Goal: Task Accomplishment & Management: Manage account settings

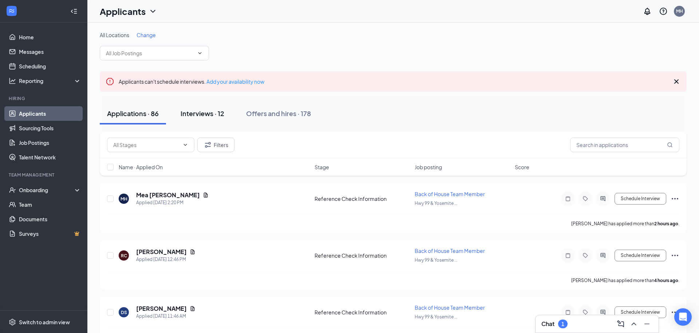
click at [192, 112] on div "Interviews · 12" at bounding box center [203, 113] width 44 height 9
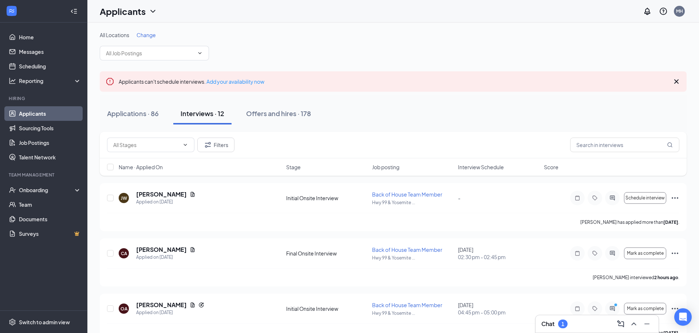
click at [315, 162] on div "Name · Applied On Stage Job posting Interview Schedule Score" at bounding box center [393, 166] width 587 height 17
click at [315, 163] on div "Stage" at bounding box center [327, 166] width 82 height 7
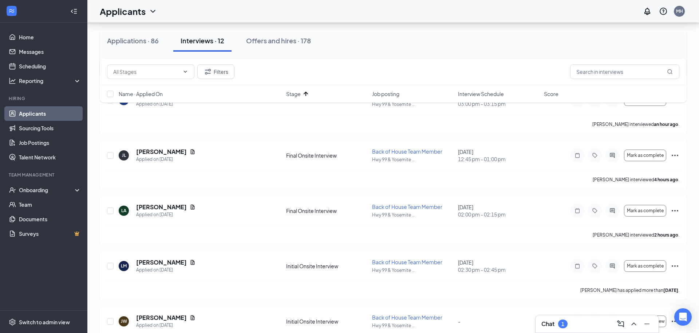
scroll to position [167, 0]
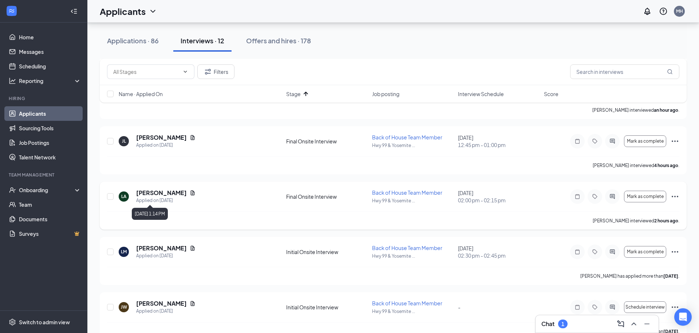
click at [166, 194] on h5 "[PERSON_NAME]" at bounding box center [161, 193] width 51 height 8
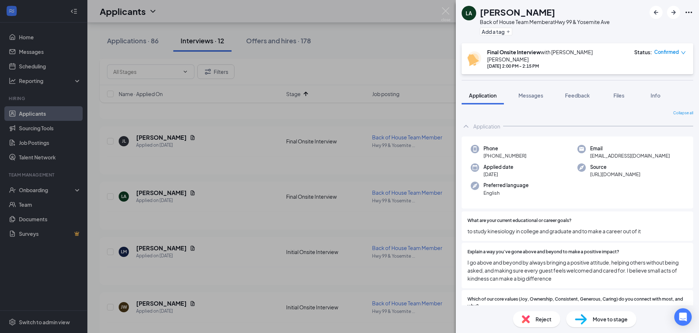
click at [569, 227] on span "to study kinesiology in college and graduate and to make a career out of it" at bounding box center [577, 231] width 220 height 8
click at [546, 264] on span "I go above and beyond by always bringing a positive attitude, helping others wi…" at bounding box center [577, 270] width 220 height 24
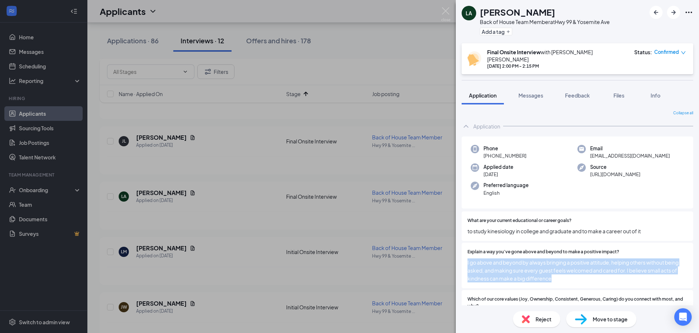
click at [546, 264] on span "I go above and beyond by always bringing a positive attitude, helping others wi…" at bounding box center [577, 270] width 220 height 24
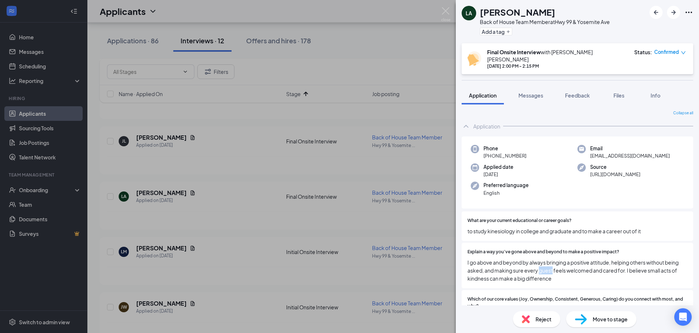
click at [546, 264] on span "I go above and beyond by always bringing a positive attitude, helping others wi…" at bounding box center [577, 270] width 220 height 24
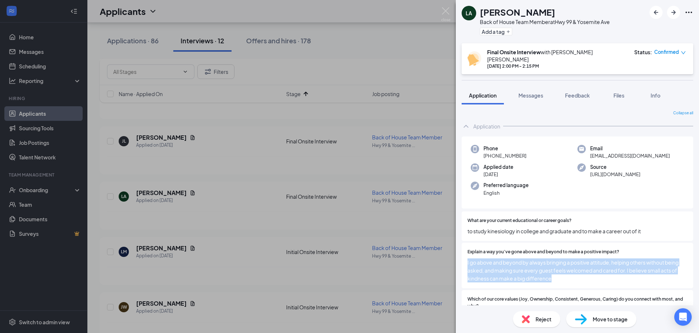
click at [546, 264] on span "I go above and beyond by always bringing a positive attitude, helping others wi…" at bounding box center [577, 270] width 220 height 24
drag, startPoint x: 559, startPoint y: 272, endPoint x: 465, endPoint y: 256, distance: 95.8
click at [465, 256] on div "Explain a way you’ve gone above and beyond to make a positive impact? I go abov…" at bounding box center [578, 266] width 232 height 46
click at [498, 258] on span "I go above and beyond by always bringing a positive attitude, helping others wi…" at bounding box center [577, 270] width 220 height 24
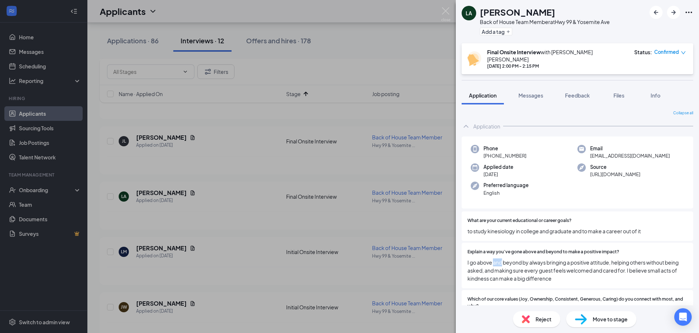
click at [498, 258] on span "I go above and beyond by always bringing a positive attitude, helping others wi…" at bounding box center [577, 270] width 220 height 24
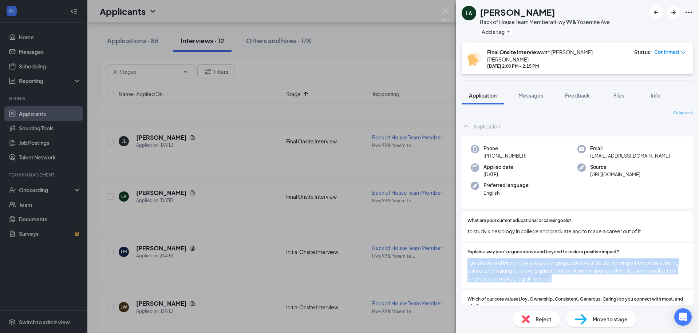
click at [498, 258] on span "I go above and beyond by always bringing a positive attitude, helping others wi…" at bounding box center [577, 270] width 220 height 24
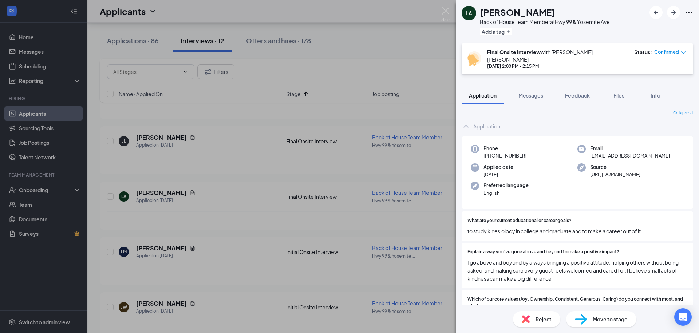
click at [581, 320] on img at bounding box center [581, 319] width 12 height 11
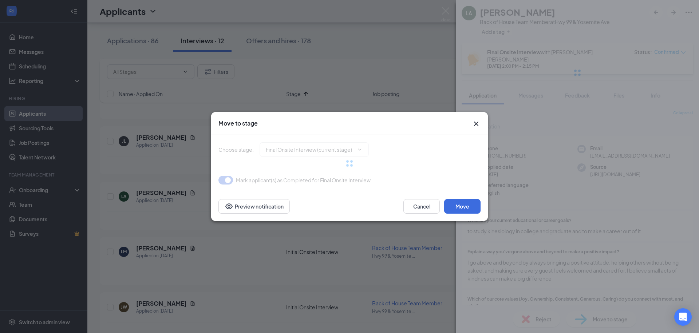
type input "Offer Letter (next stage)"
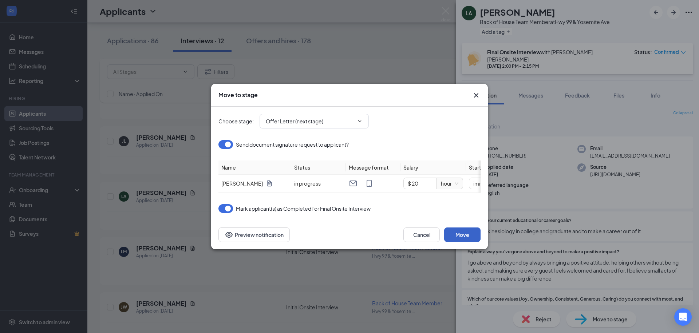
click at [461, 230] on button "Move" at bounding box center [462, 235] width 36 height 15
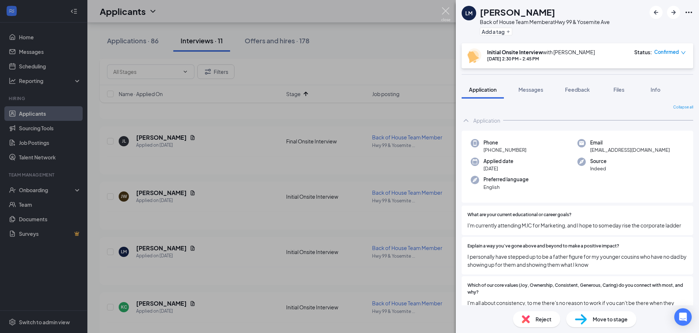
click at [442, 19] on img at bounding box center [445, 14] width 9 height 14
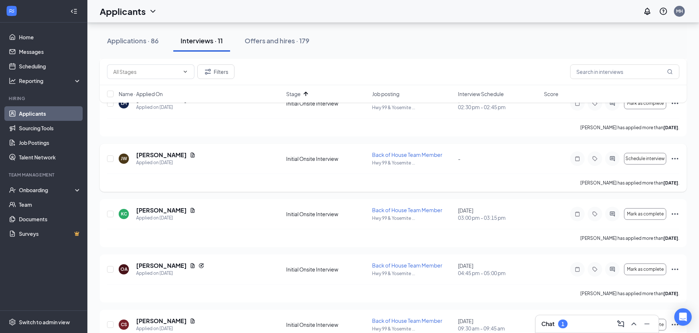
scroll to position [257, 0]
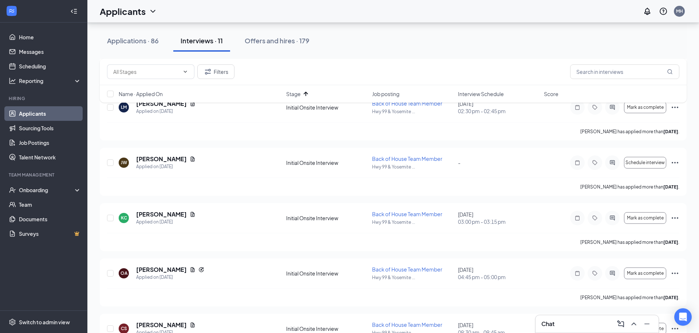
click at [577, 329] on div "Chat" at bounding box center [596, 324] width 111 height 12
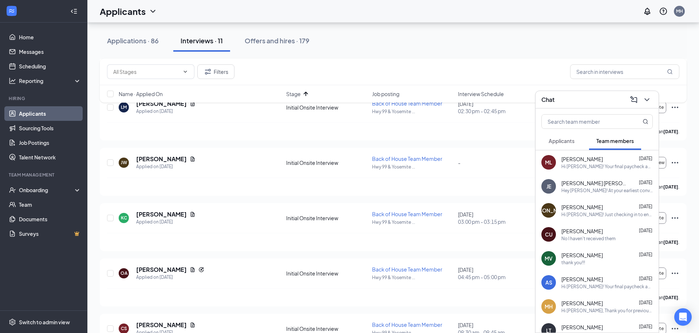
scroll to position [252, 0]
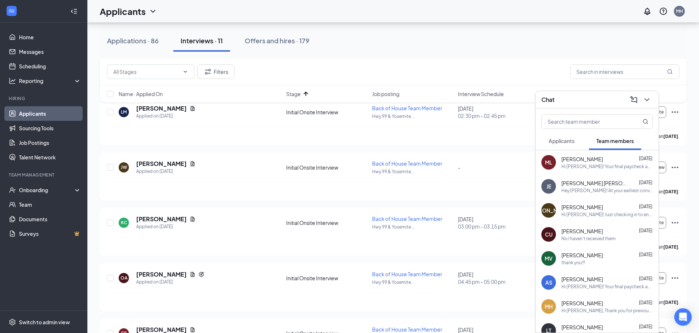
click at [587, 212] on div "Hi [PERSON_NAME]! Just checking in to ensure that the link above is working for…" at bounding box center [606, 215] width 91 height 6
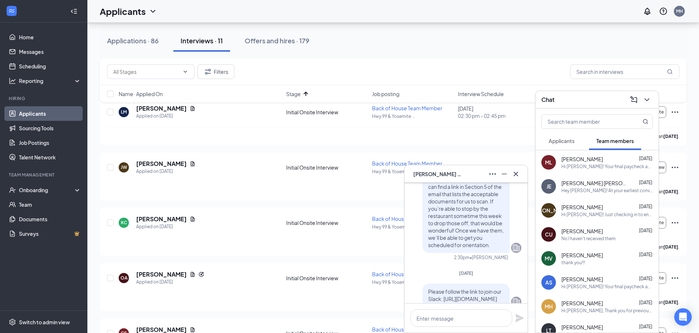
scroll to position [-274, 0]
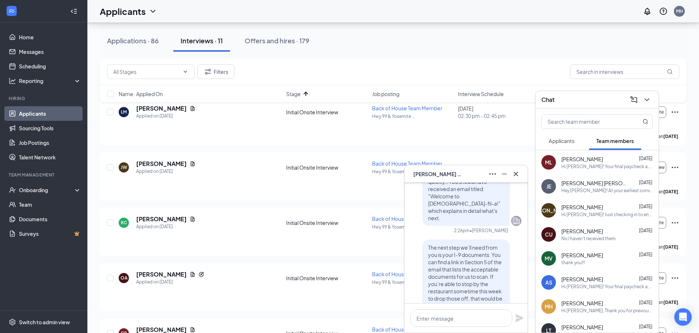
click at [572, 142] on span "Applicants" at bounding box center [562, 141] width 26 height 7
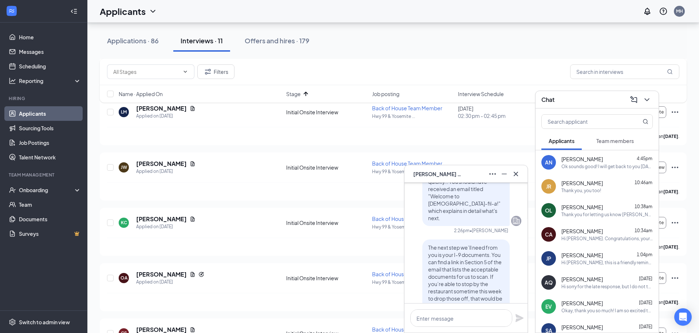
click at [626, 141] on span "Team members" at bounding box center [614, 141] width 37 height 7
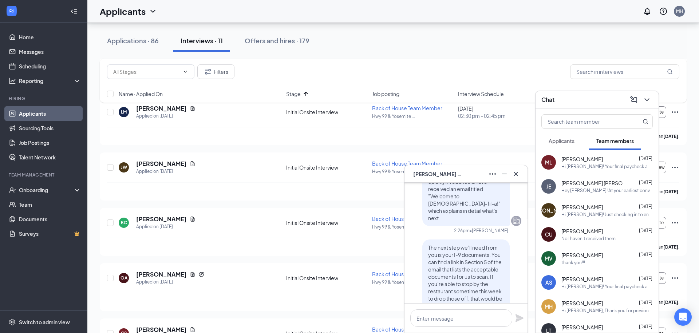
click at [636, 103] on icon "ComposeMessage" at bounding box center [633, 99] width 9 height 9
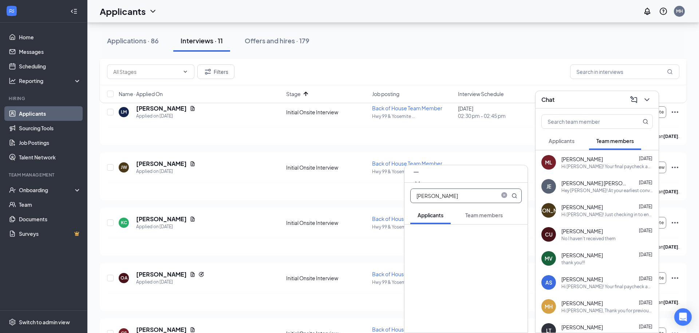
click at [483, 218] on div "Team members" at bounding box center [483, 215] width 37 height 7
click at [453, 196] on input "[PERSON_NAME]" at bounding box center [454, 196] width 86 height 14
type input "l"
click at [422, 179] on icon "Cross" at bounding box center [417, 183] width 9 height 9
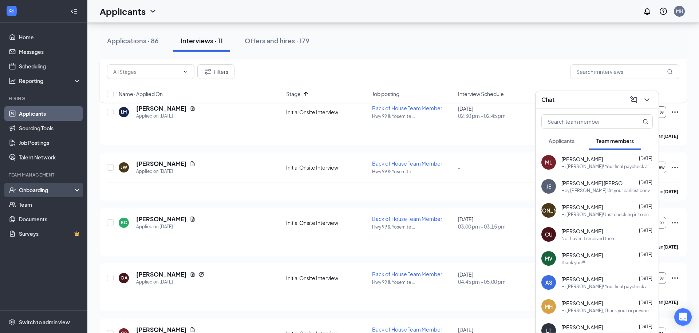
click at [44, 191] on div "Onboarding" at bounding box center [47, 189] width 56 height 7
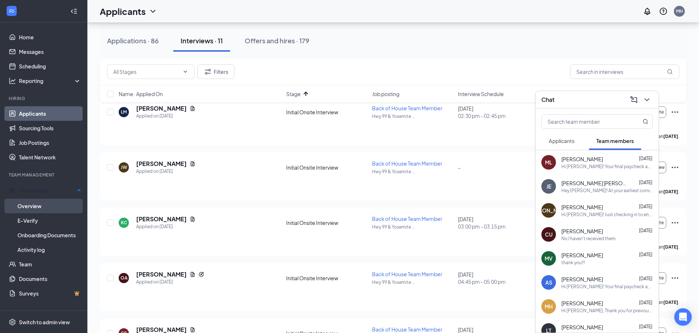
click at [43, 210] on link "Overview" at bounding box center [49, 206] width 64 height 15
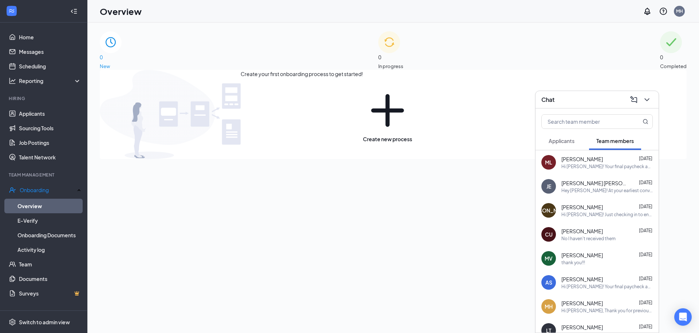
click at [650, 100] on icon "ChevronDown" at bounding box center [647, 99] width 9 height 9
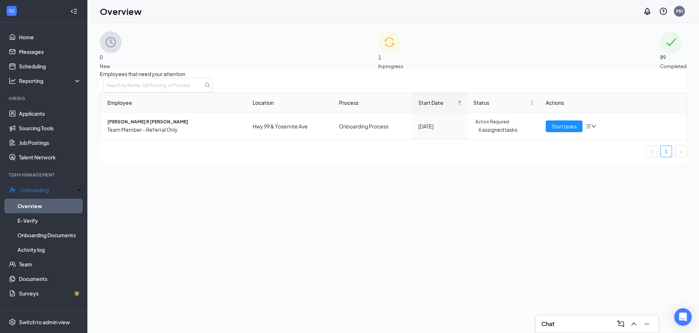
click at [378, 53] on img at bounding box center [389, 42] width 22 height 22
click at [122, 39] on div "0 New" at bounding box center [111, 50] width 22 height 39
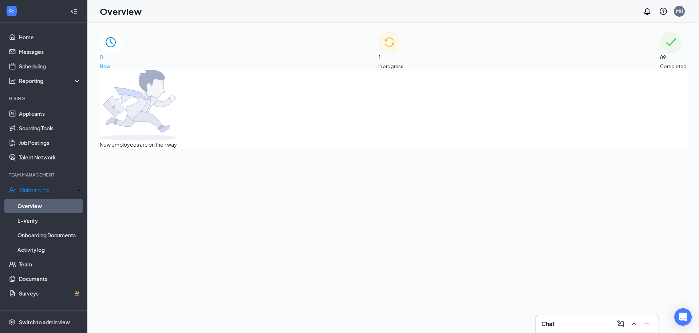
click at [403, 56] on div "1 In progress" at bounding box center [390, 50] width 25 height 39
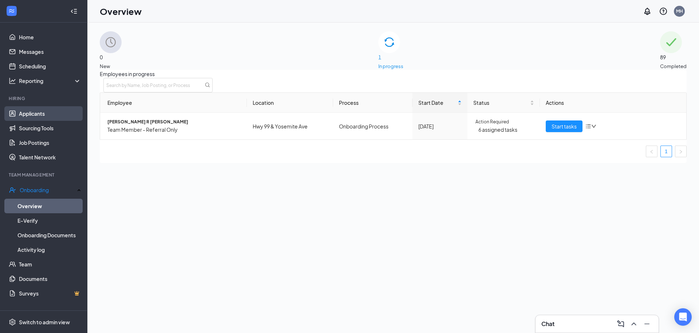
click at [64, 114] on link "Applicants" at bounding box center [50, 113] width 62 height 15
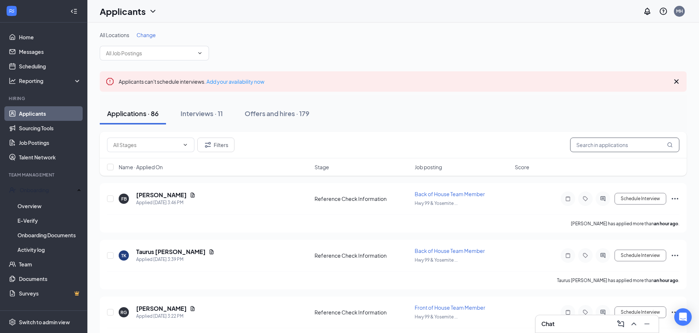
click at [585, 143] on input "text" at bounding box center [624, 145] width 109 height 15
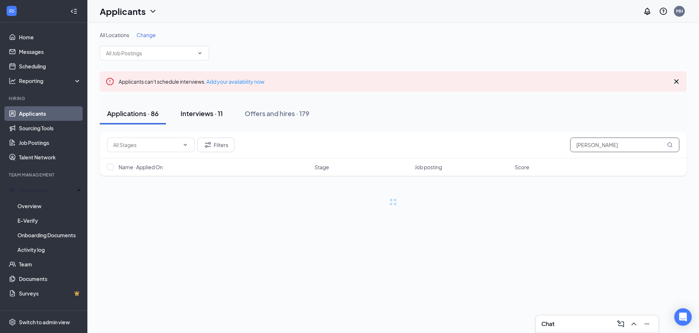
type input "[PERSON_NAME]"
click at [216, 112] on div "Interviews · 11" at bounding box center [202, 113] width 42 height 9
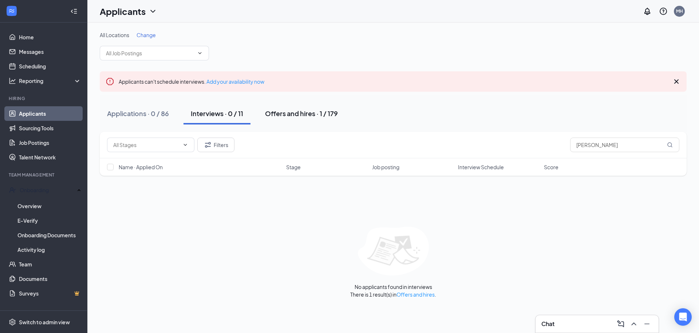
click at [308, 117] on div "Offers and hires · 1 / 179" at bounding box center [301, 113] width 73 height 9
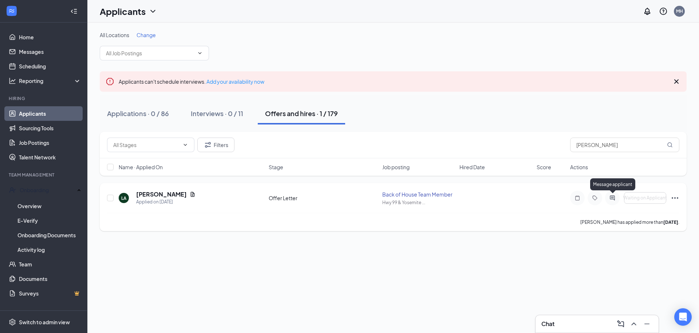
click at [613, 198] on icon "ActiveChat" at bounding box center [612, 198] width 5 height 5
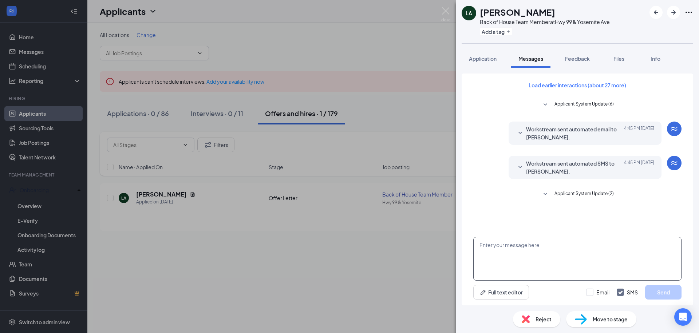
click at [542, 257] on textarea at bounding box center [577, 259] width 208 height 44
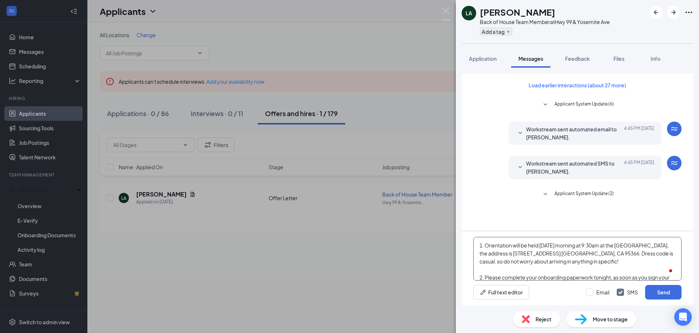
scroll to position [32, 0]
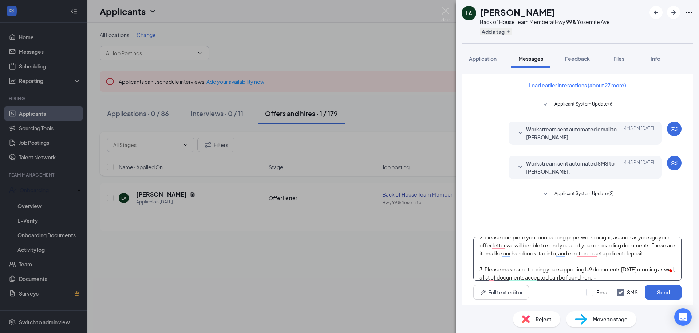
paste textarea "[URL][DOMAIN_NAME]"
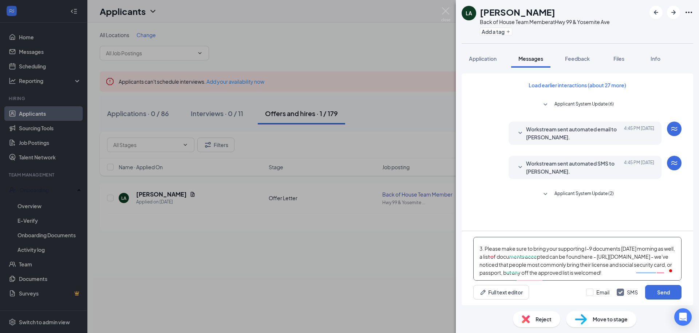
scroll to position [92, 0]
click at [552, 273] on textarea "Hi [PERSON_NAME]!! Just sending the follow-up message with a bunch of info - pl…" at bounding box center [577, 259] width 208 height 44
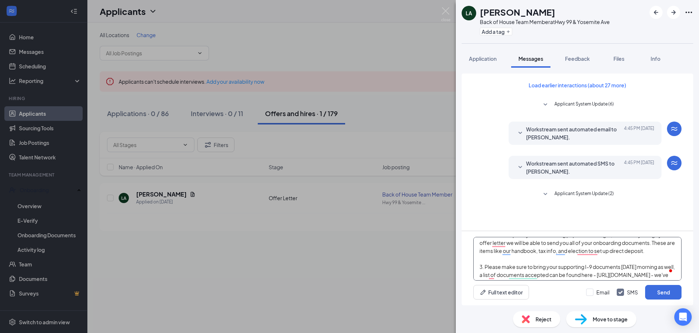
scroll to position [60, 0]
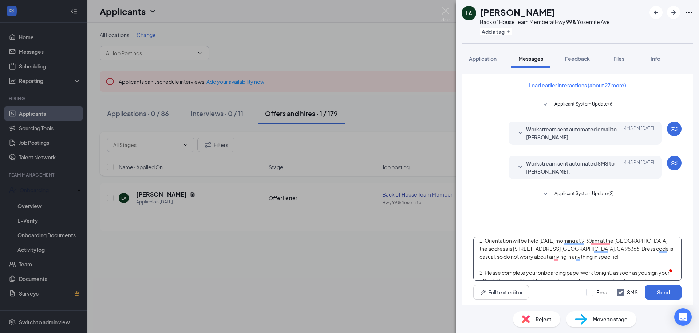
click at [590, 257] on textarea "Hi [PERSON_NAME]!! Just sending the follow-up message with a bunch of info - pl…" at bounding box center [577, 259] width 208 height 44
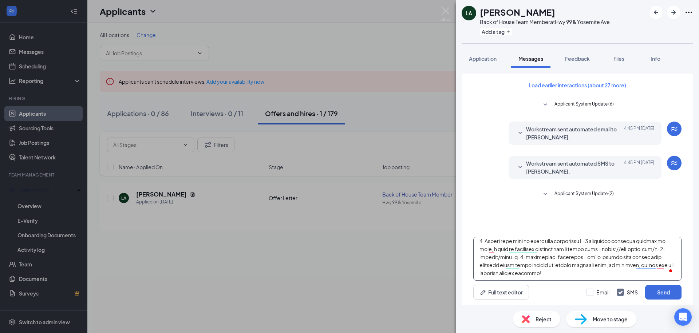
click at [583, 276] on textarea "To enrich screen reader interactions, please activate Accessibility in Grammarl…" at bounding box center [577, 259] width 208 height 44
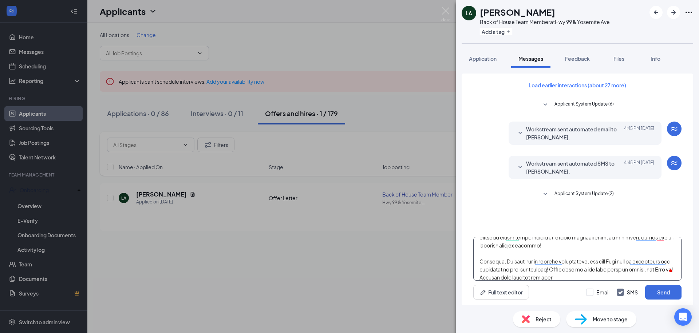
click at [478, 277] on textarea "To enrich screen reader interactions, please activate Accessibility in Grammarl…" at bounding box center [577, 259] width 208 height 44
click at [489, 279] on textarea "To enrich screen reader interactions, please activate Accessibility in Grammarl…" at bounding box center [577, 259] width 208 height 44
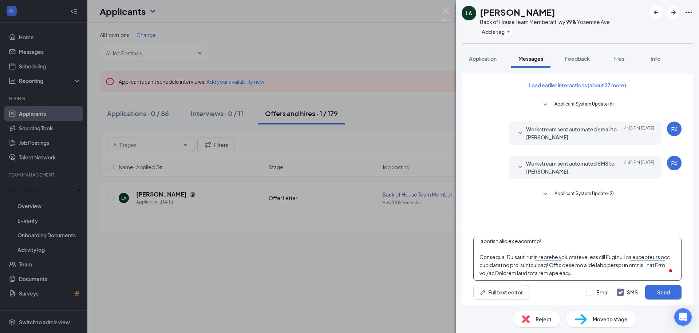
click at [584, 275] on textarea "To enrich screen reader interactions, please activate Accessibility in Grammarl…" at bounding box center [577, 259] width 208 height 44
type textarea "Hi [PERSON_NAME]!! Just sending the follow-up message with a bunch of info - pl…"
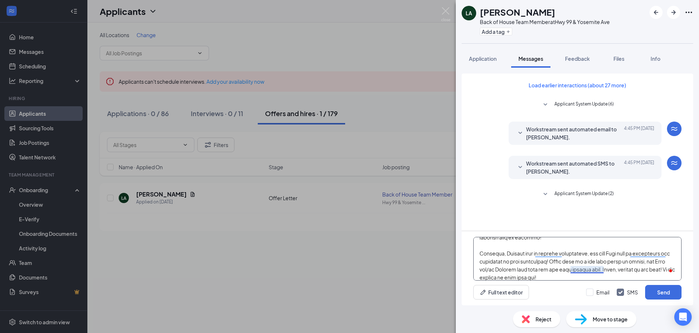
click at [587, 268] on textarea "To enrich screen reader interactions, please activate Accessibility in Grammarl…" at bounding box center [577, 259] width 208 height 44
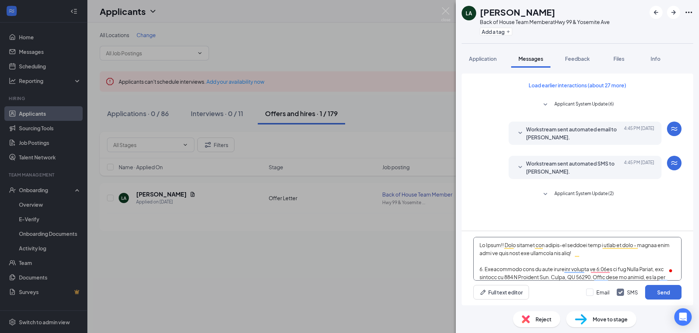
click at [552, 264] on textarea "To enrich screen reader interactions, please activate Accessibility in Grammarl…" at bounding box center [577, 259] width 208 height 44
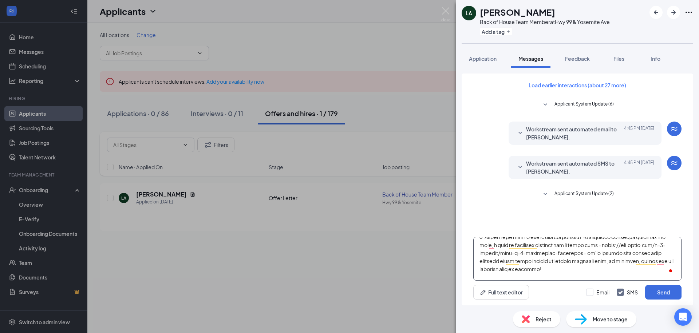
click at [552, 264] on textarea "To enrich screen reader interactions, please activate Accessibility in Grammarl…" at bounding box center [577, 259] width 208 height 44
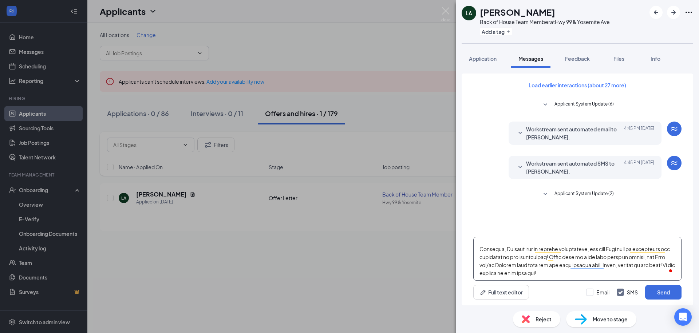
click at [552, 264] on textarea "To enrich screen reader interactions, please activate Accessibility in Grammarl…" at bounding box center [577, 259] width 208 height 44
type textarea "Hi [PERSON_NAME]!! Just sending the follow-up message with a bunch of info - pl…"
click at [659, 288] on button "Send" at bounding box center [663, 292] width 36 height 15
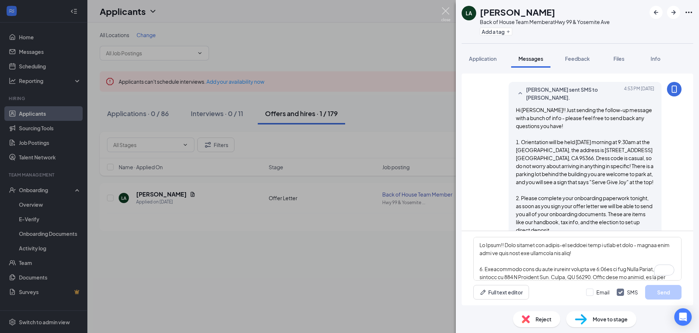
click at [443, 12] on img at bounding box center [445, 14] width 9 height 14
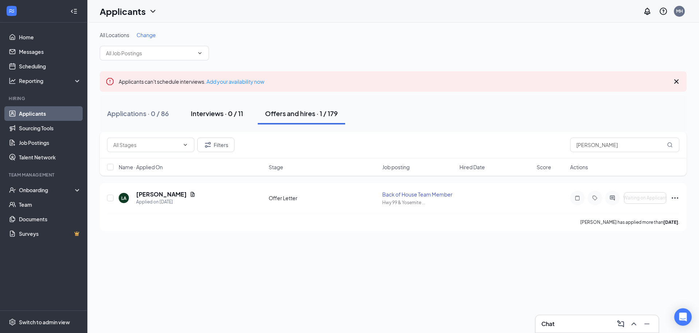
click at [213, 116] on div "Interviews · 0 / 11" at bounding box center [217, 113] width 52 height 9
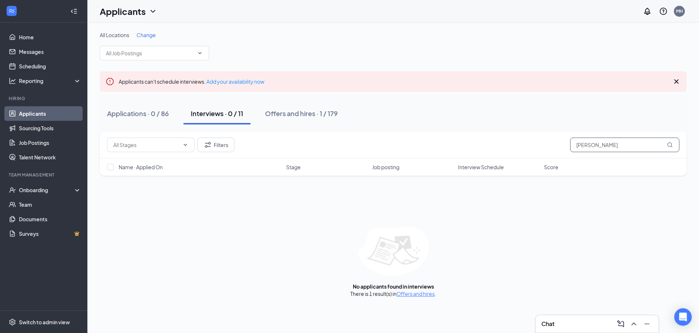
click at [595, 143] on input "[PERSON_NAME]" at bounding box center [624, 145] width 109 height 15
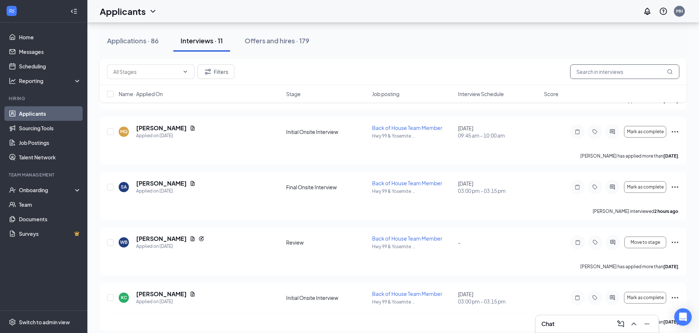
scroll to position [459, 0]
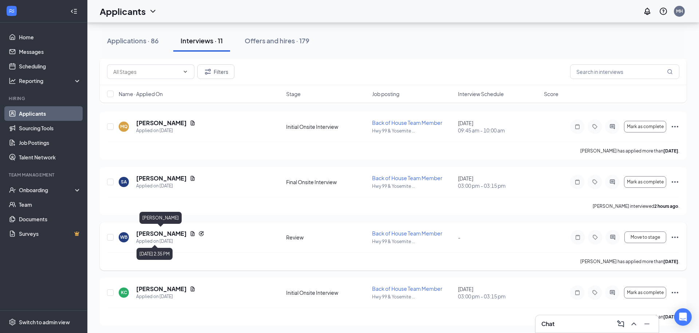
click at [146, 233] on h5 "[PERSON_NAME]" at bounding box center [161, 234] width 51 height 8
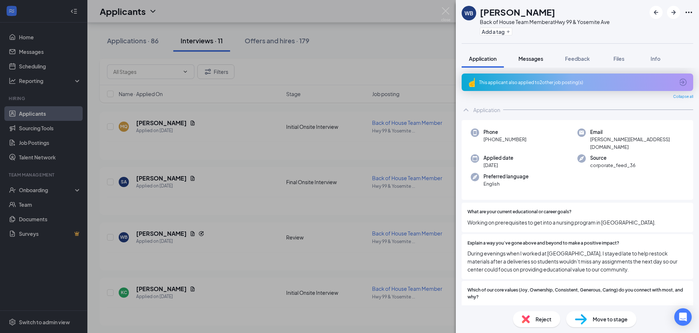
click at [535, 58] on span "Messages" at bounding box center [530, 58] width 25 height 7
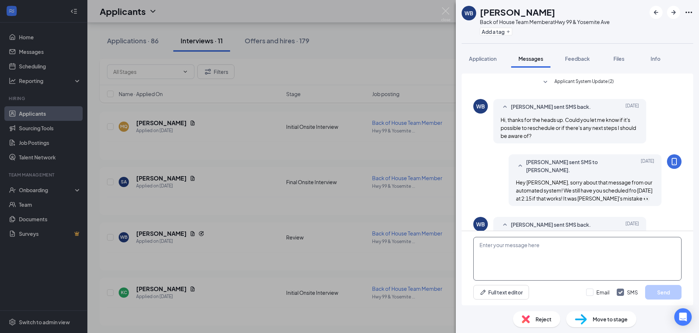
click at [550, 260] on textarea at bounding box center [577, 259] width 208 height 44
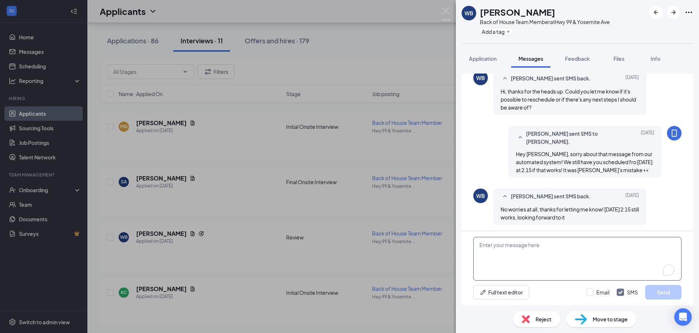
scroll to position [215, 0]
paste textarea "Hi [PERSON_NAME]!! Just sending the follow-up message with a bunch of info - pl…"
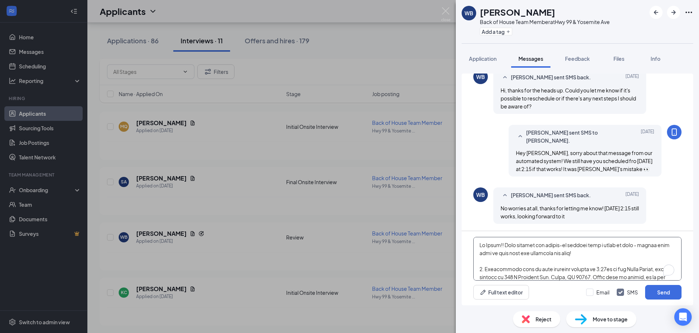
scroll to position [144, 0]
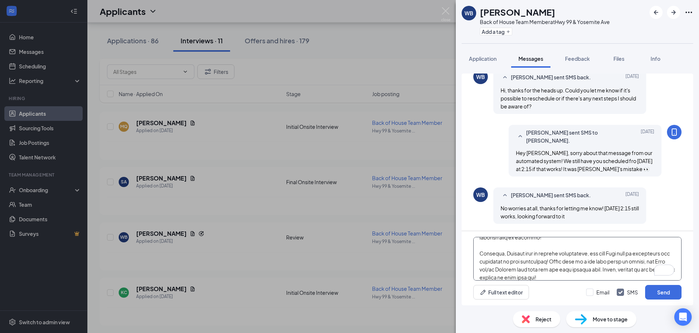
drag, startPoint x: 550, startPoint y: 260, endPoint x: 550, endPoint y: 290, distance: 30.2
click at [550, 286] on div "Full text editor Email SMS Send" at bounding box center [578, 268] width 232 height 74
click at [538, 277] on textarea "To enrich screen reader interactions, please activate Accessibility in Grammarl…" at bounding box center [577, 259] width 208 height 44
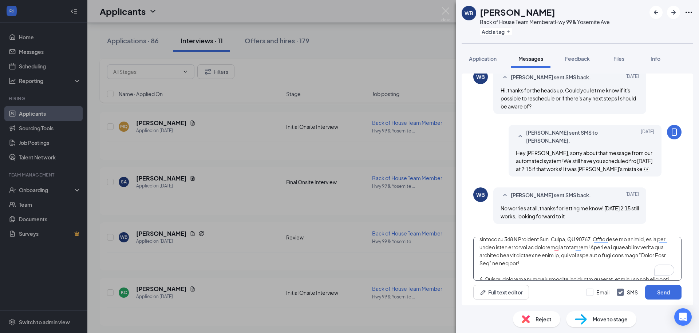
scroll to position [4, 0]
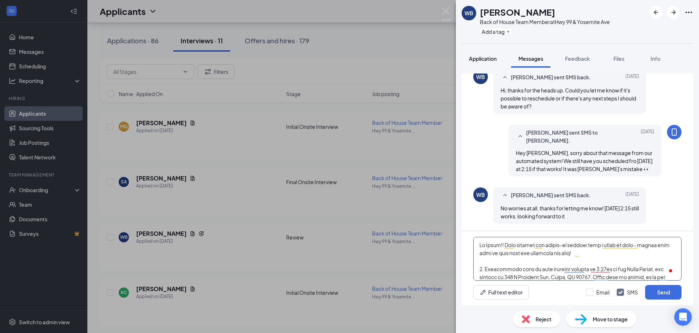
type textarea "Hi [PERSON_NAME]!! Just sending the follow-up message with a bunch of info - pl…"
click at [487, 60] on span "Application" at bounding box center [483, 58] width 28 height 7
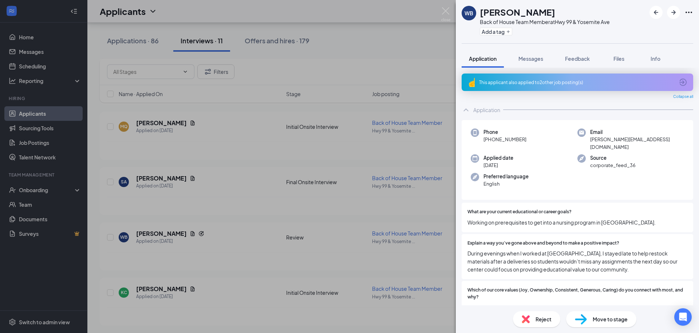
click at [605, 141] on span "w.barayuga@yahoo.com" at bounding box center [637, 143] width 94 height 15
click at [527, 61] on span "Messages" at bounding box center [530, 58] width 25 height 7
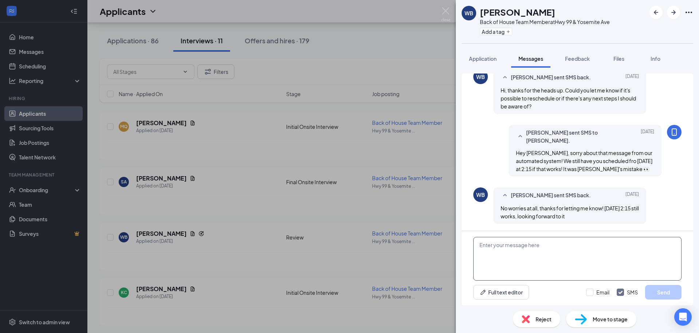
click at [549, 251] on textarea at bounding box center [577, 259] width 208 height 44
paste textarea "Hi [PERSON_NAME]!! Just sending the follow-up message with a bunch of info - pl…"
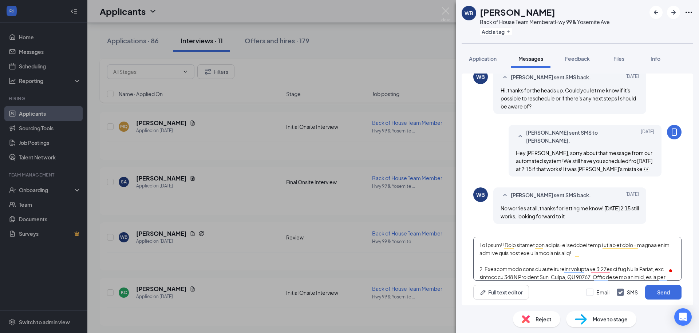
click at [492, 246] on textarea "To enrich screen reader interactions, please activate Accessibility in Grammarl…" at bounding box center [577, 259] width 208 height 44
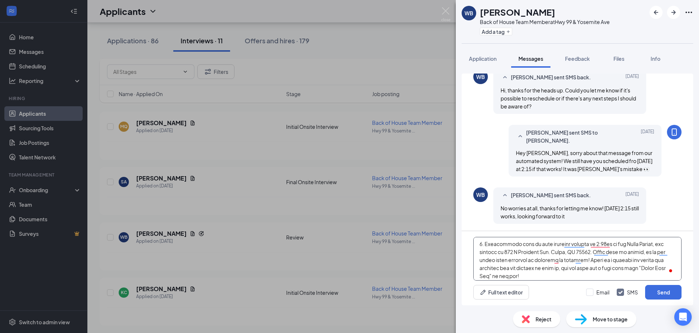
scroll to position [28, 0]
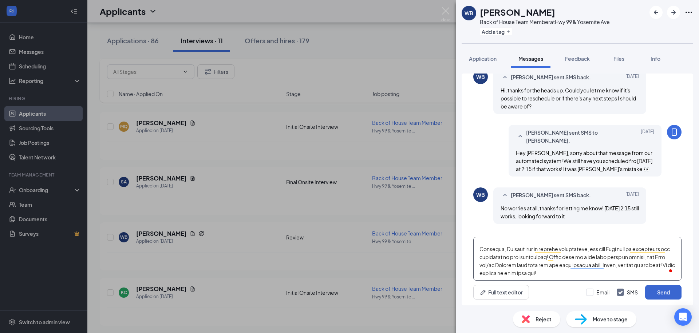
type textarea "Hi Wes!! Just sending the follow-up message with a bunch of info - please feel …"
click at [662, 296] on button "Send" at bounding box center [663, 292] width 36 height 15
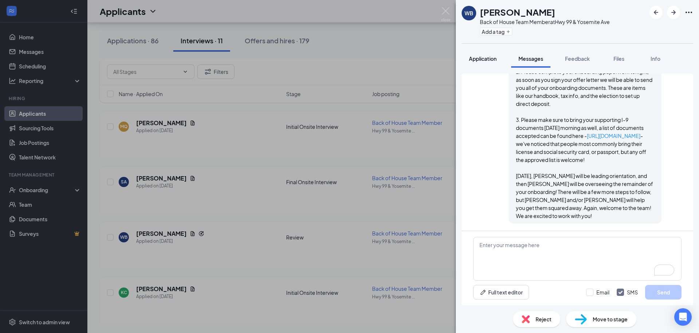
click at [482, 59] on span "Application" at bounding box center [483, 58] width 28 height 7
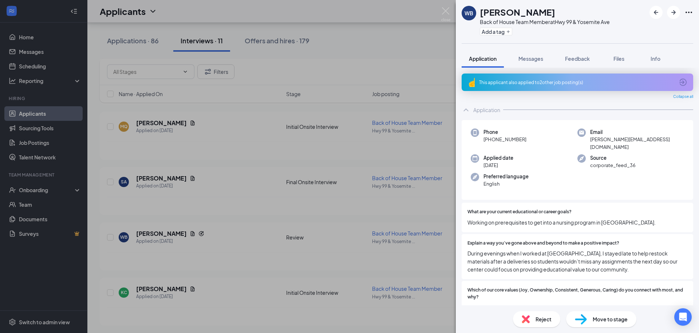
click at [455, 9] on div "WB Wesly Barayuga Back of House Team Member at Hwy 99 & Yosemite Ave Add a tag …" at bounding box center [349, 166] width 699 height 333
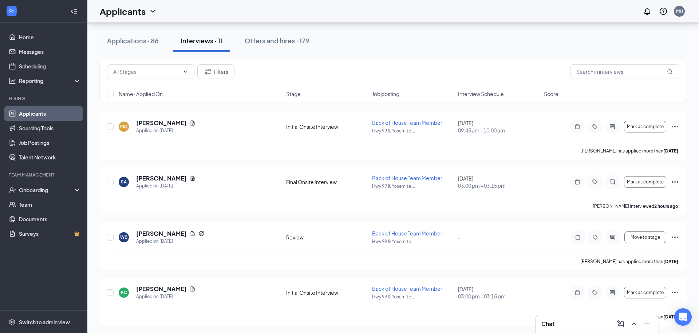
click at [445, 9] on div "Applicants MH" at bounding box center [393, 11] width 612 height 23
click at [643, 236] on span "Move to stage" at bounding box center [645, 237] width 29 height 5
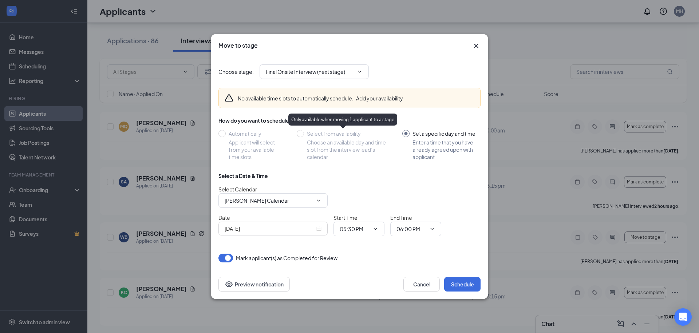
click at [317, 64] on div "Final Onsite Interview (next stage)" at bounding box center [314, 71] width 109 height 15
click at [318, 70] on input "Final Onsite Interview (next stage)" at bounding box center [310, 72] width 88 height 8
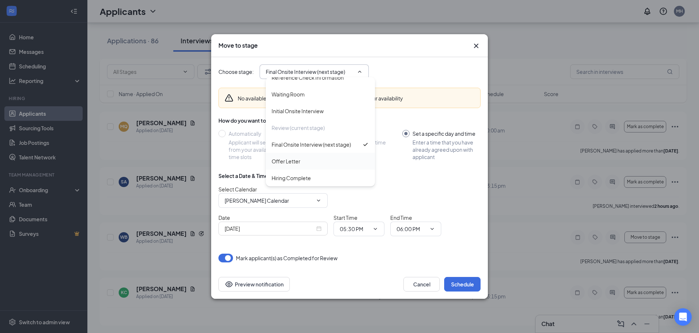
click at [323, 159] on div "Offer Letter" at bounding box center [321, 161] width 98 height 8
type input "Offer Letter"
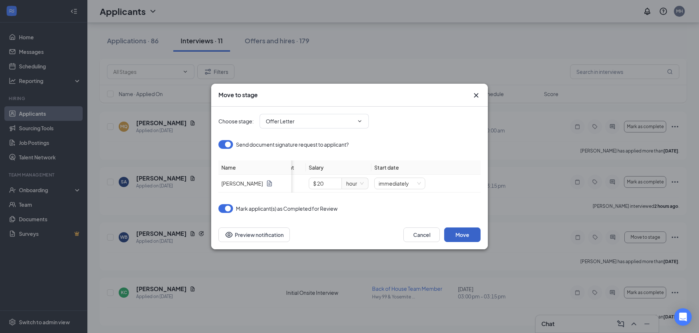
click at [474, 237] on button "Move" at bounding box center [462, 235] width 36 height 15
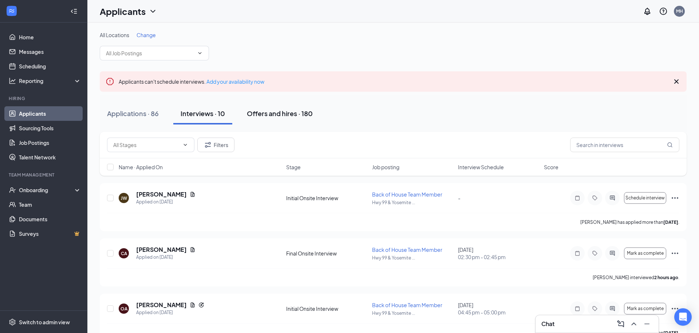
click at [261, 115] on div "Offers and hires · 180" at bounding box center [280, 113] width 66 height 9
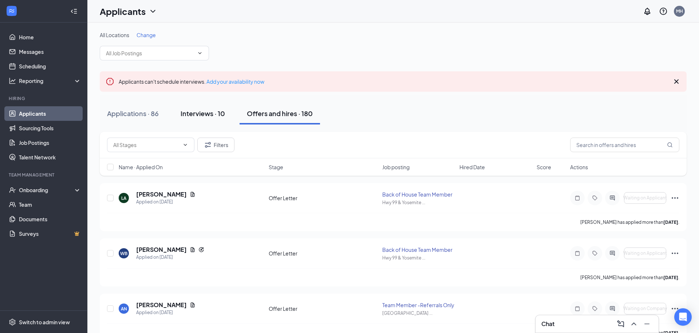
click at [214, 114] on div "Interviews · 10" at bounding box center [203, 113] width 44 height 9
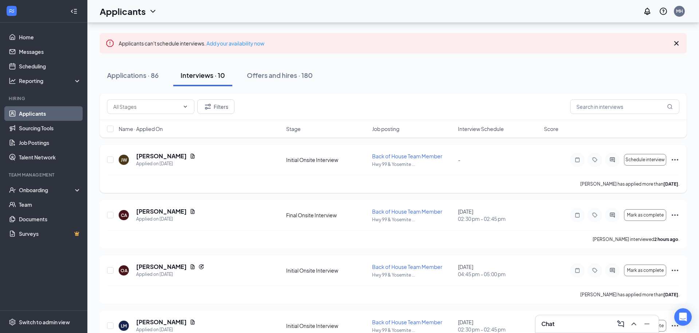
scroll to position [38, 0]
click at [578, 319] on div "Chat" at bounding box center [596, 324] width 111 height 12
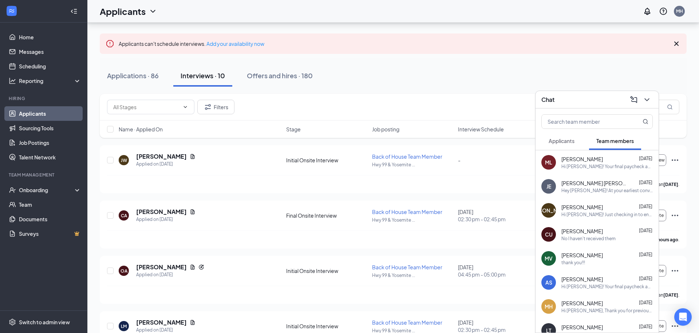
click at [568, 136] on button "Applicants" at bounding box center [561, 141] width 40 height 18
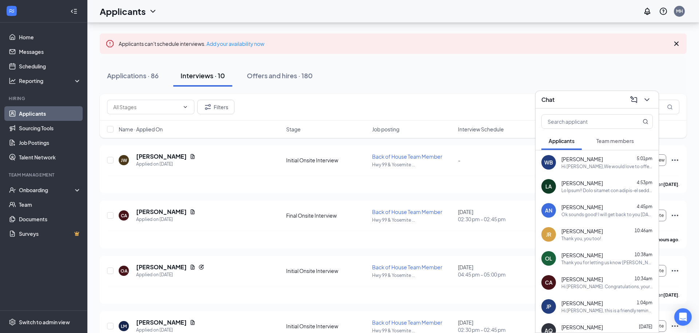
click at [606, 213] on div "Ok sounds good! I will get back to you [DATE] to set up a time that works!!" at bounding box center [606, 215] width 91 height 6
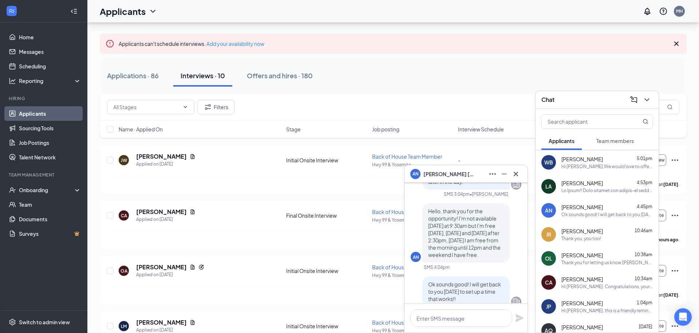
scroll to position [0, 0]
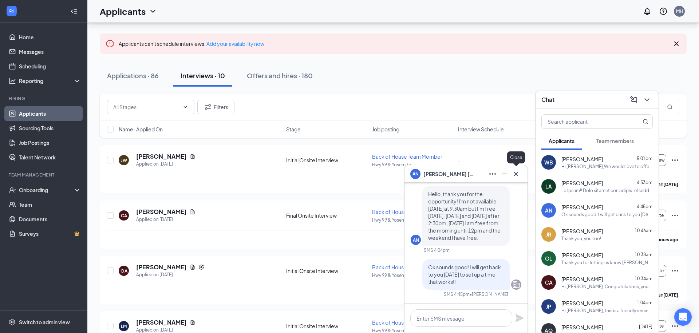
click at [516, 177] on icon "Cross" at bounding box center [516, 174] width 9 height 9
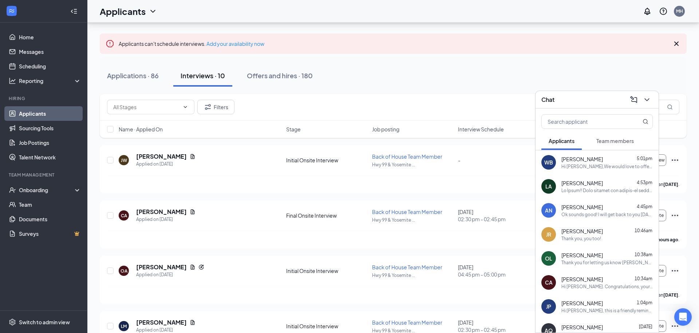
click at [648, 100] on icon "ChevronDown" at bounding box center [647, 99] width 9 height 9
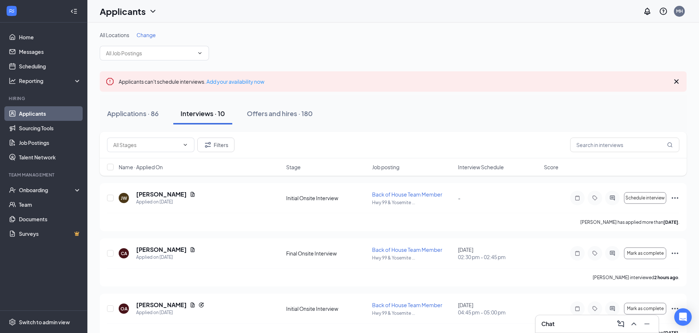
click at [307, 168] on div "Stage" at bounding box center [327, 166] width 82 height 7
click at [307, 168] on icon "ArrowDown" at bounding box center [305, 167] width 9 height 9
click at [676, 200] on icon "Ellipses" at bounding box center [675, 198] width 9 height 9
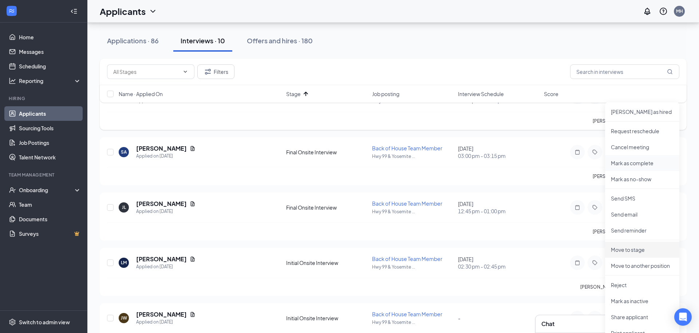
scroll to position [102, 0]
click at [647, 283] on p "Reject" at bounding box center [642, 284] width 63 height 7
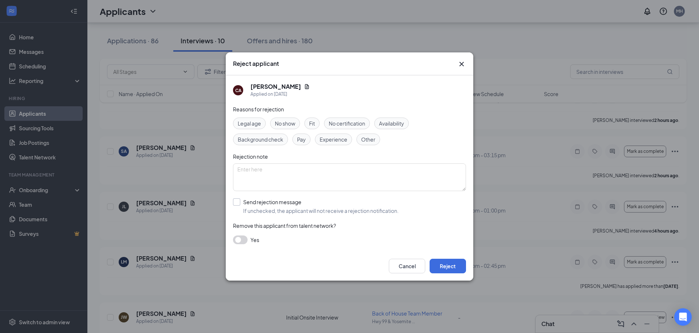
click at [348, 206] on input "Send rejection message If unchecked, the applicant will not receive a rejection…" at bounding box center [316, 206] width 166 height 16
checkbox input "true"
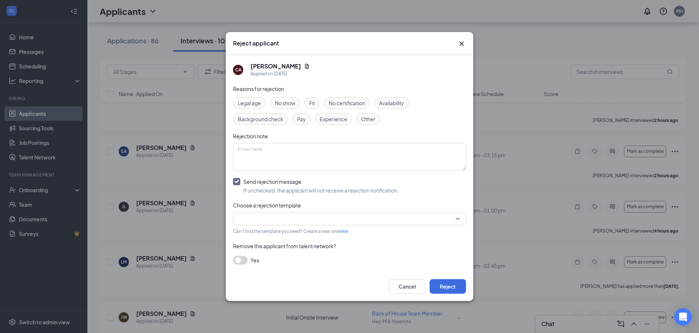
click at [345, 213] on input "search" at bounding box center [346, 219] width 219 height 12
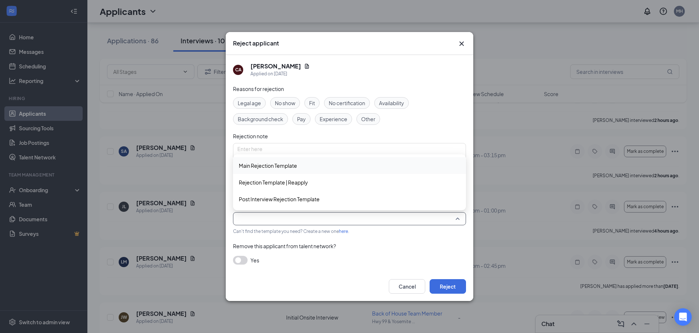
click at [336, 162] on span "Main Rejection Template" at bounding box center [349, 166] width 221 height 8
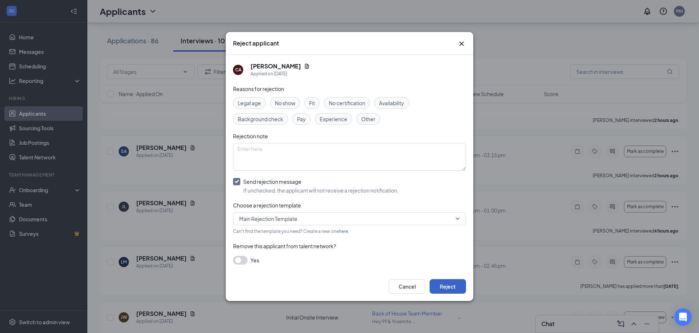
click at [445, 284] on button "Reject" at bounding box center [448, 286] width 36 height 15
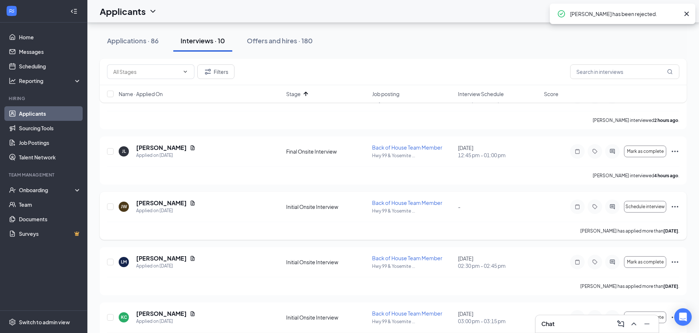
scroll to position [0, 0]
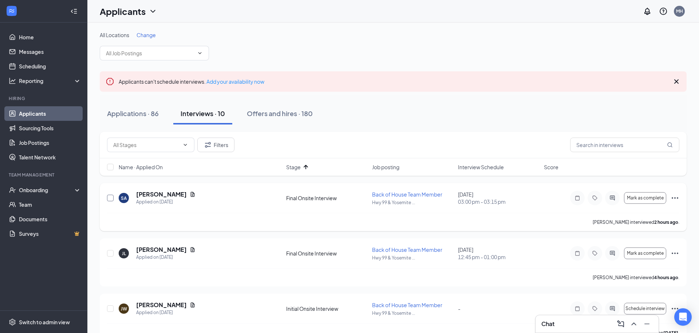
click at [112, 198] on input "checkbox" at bounding box center [110, 198] width 7 height 7
checkbox input "true"
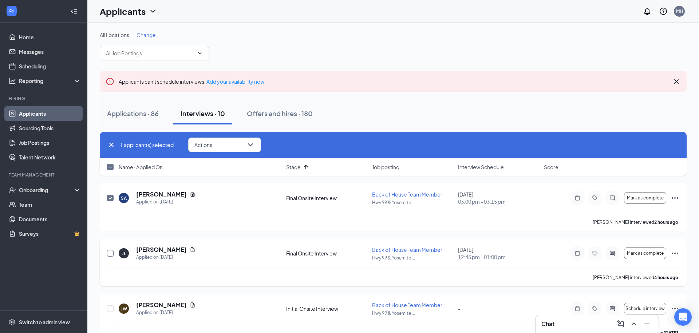
click at [112, 252] on input "checkbox" at bounding box center [110, 253] width 7 height 7
checkbox input "true"
click at [206, 146] on span "Actions" at bounding box center [203, 144] width 18 height 5
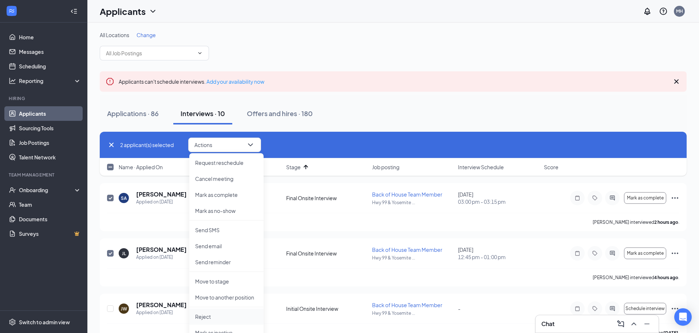
click at [227, 315] on p "Reject" at bounding box center [226, 316] width 63 height 7
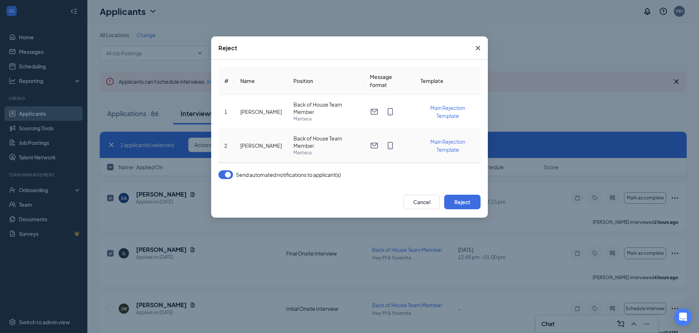
click at [441, 148] on span "Main Rejection Template" at bounding box center [447, 145] width 35 height 15
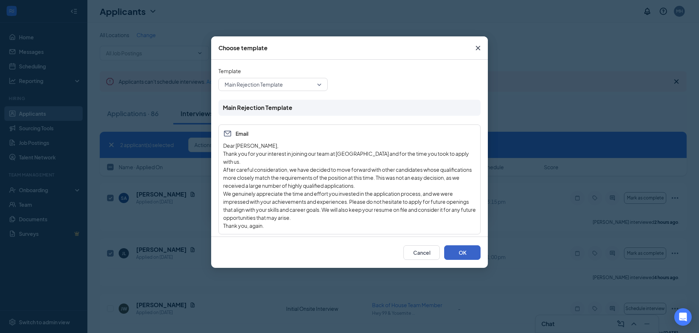
click at [457, 253] on button "OK" at bounding box center [462, 252] width 36 height 15
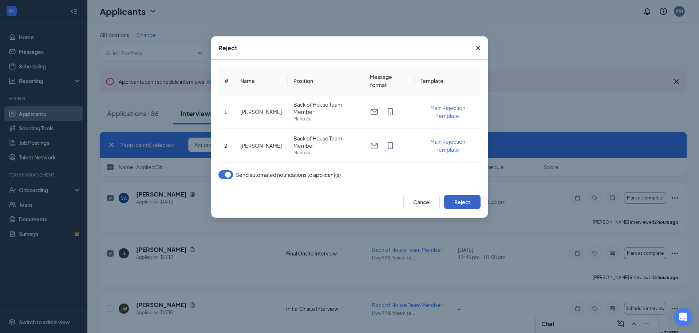
click at [470, 197] on button "Reject" at bounding box center [462, 202] width 36 height 15
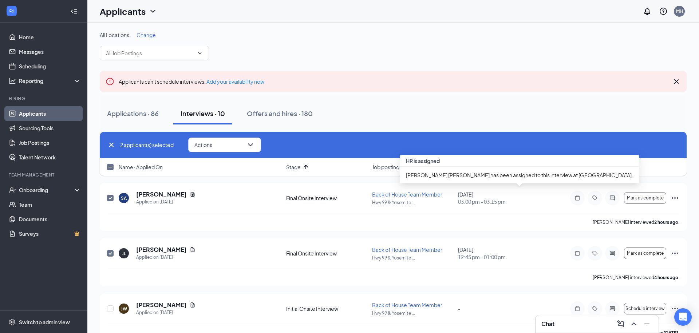
checkbox input "false"
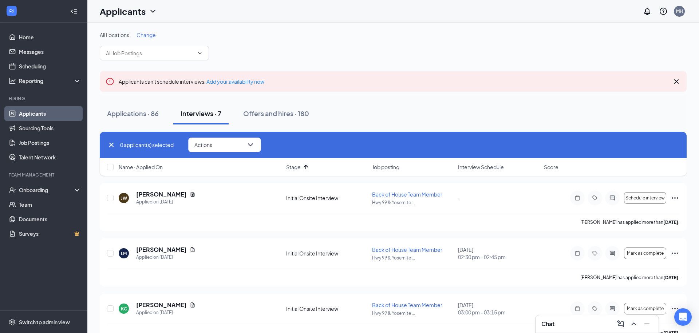
click at [110, 145] on icon "Cross" at bounding box center [111, 145] width 9 height 9
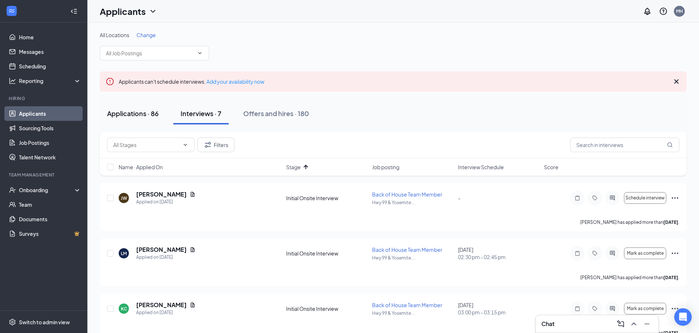
click at [143, 106] on button "Applications · 86" at bounding box center [133, 114] width 66 height 22
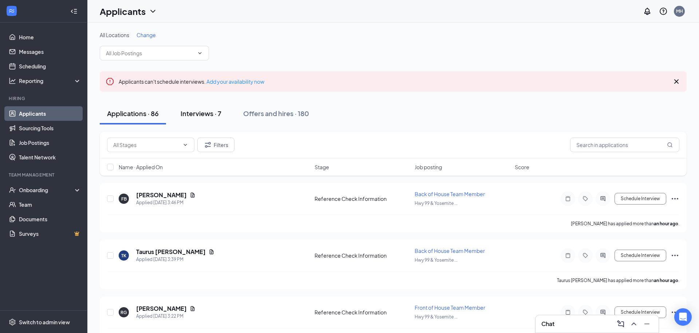
click at [198, 109] on div "Interviews · 7" at bounding box center [201, 113] width 41 height 9
